Goal: Find specific page/section: Find specific page/section

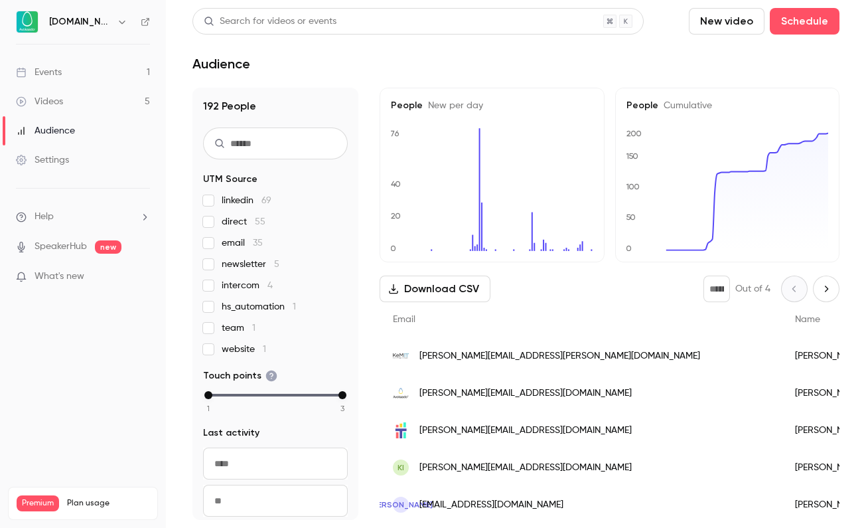
click at [118, 69] on link "Events 1" at bounding box center [83, 72] width 166 height 29
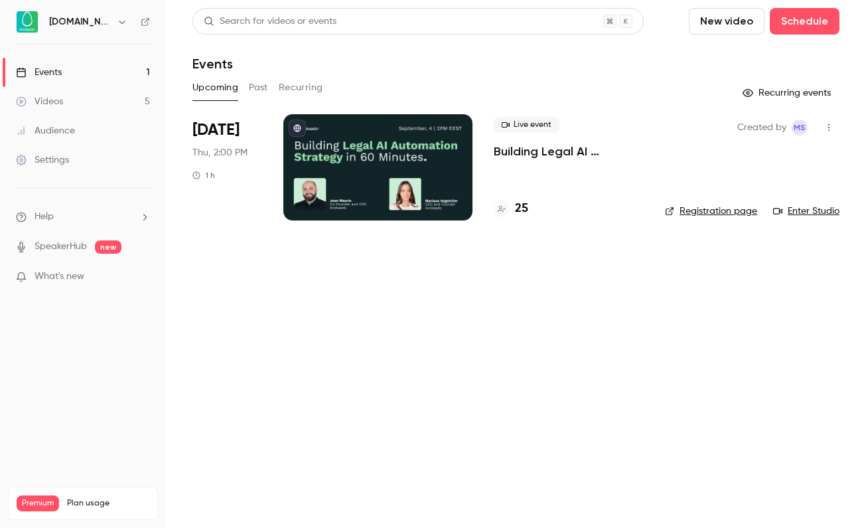
click at [526, 213] on h4 "25" at bounding box center [521, 209] width 13 height 18
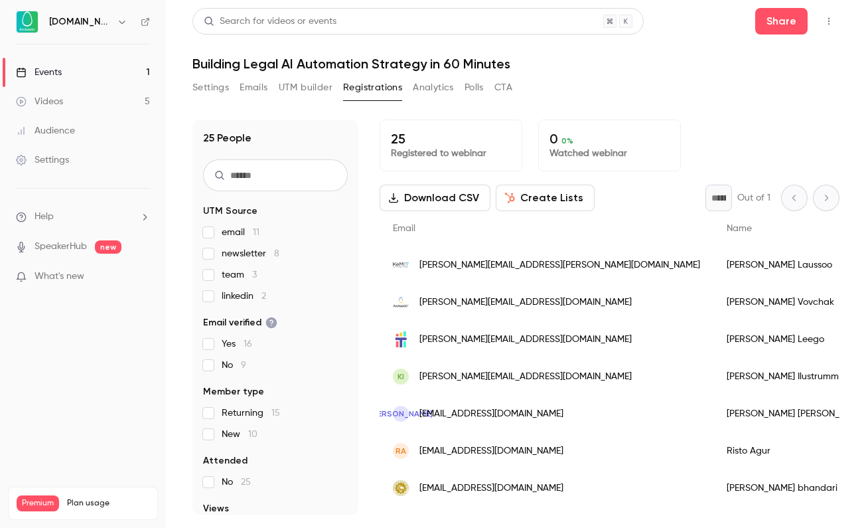
click at [255, 297] on span "linkedin 2" at bounding box center [244, 295] width 44 height 13
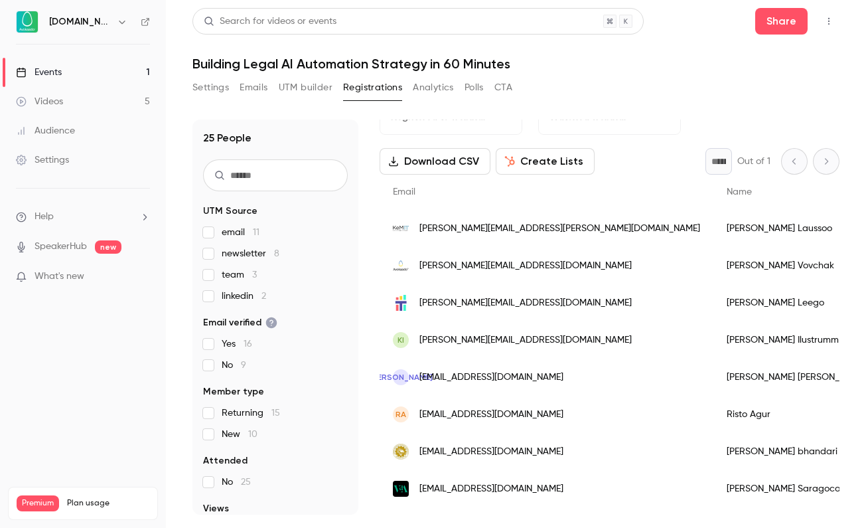
scroll to position [37, 0]
click at [56, 68] on div "Events" at bounding box center [39, 72] width 46 height 13
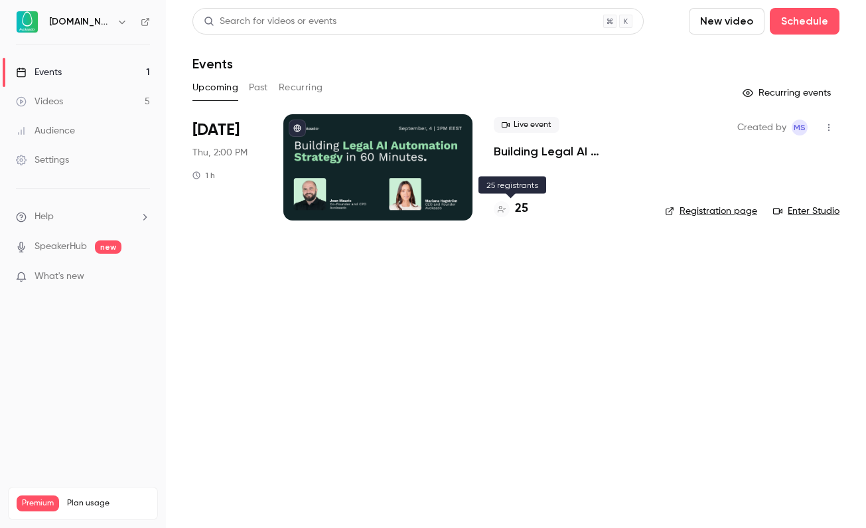
click at [521, 200] on h4 "25" at bounding box center [521, 209] width 13 height 18
